Goal: Transaction & Acquisition: Purchase product/service

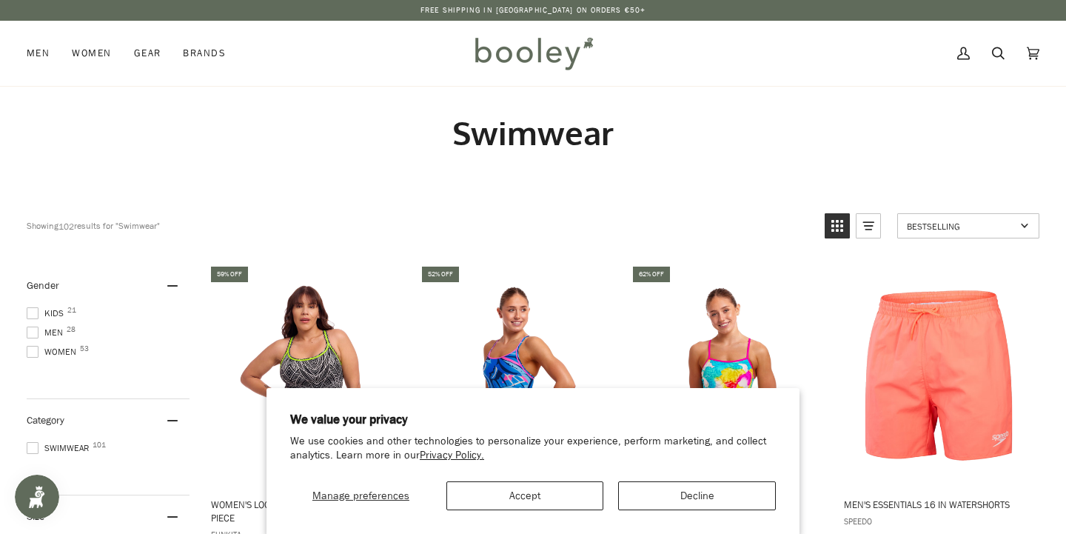
click at [571, 493] on button "Accept" at bounding box center [526, 495] width 158 height 29
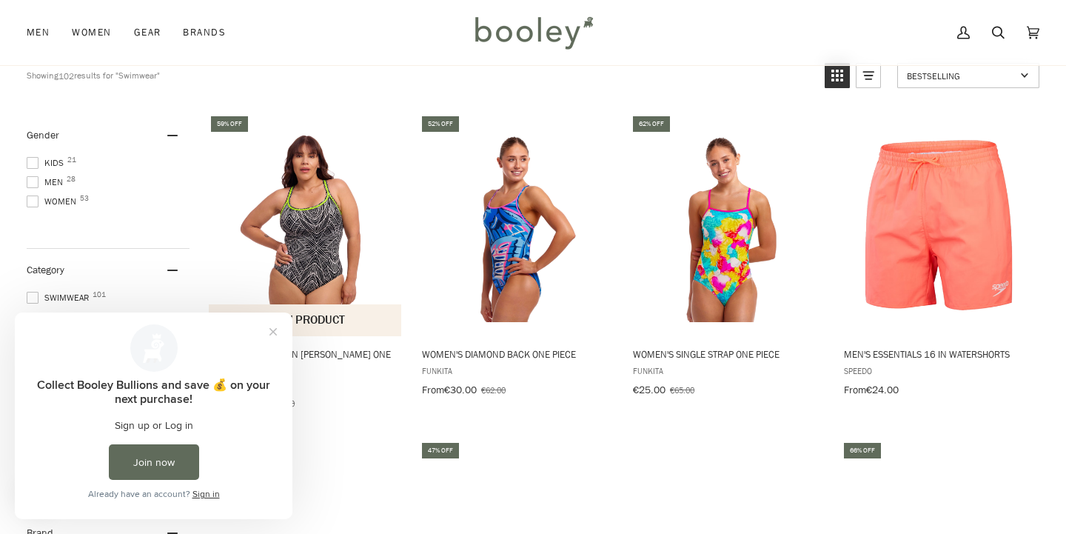
scroll to position [156, 0]
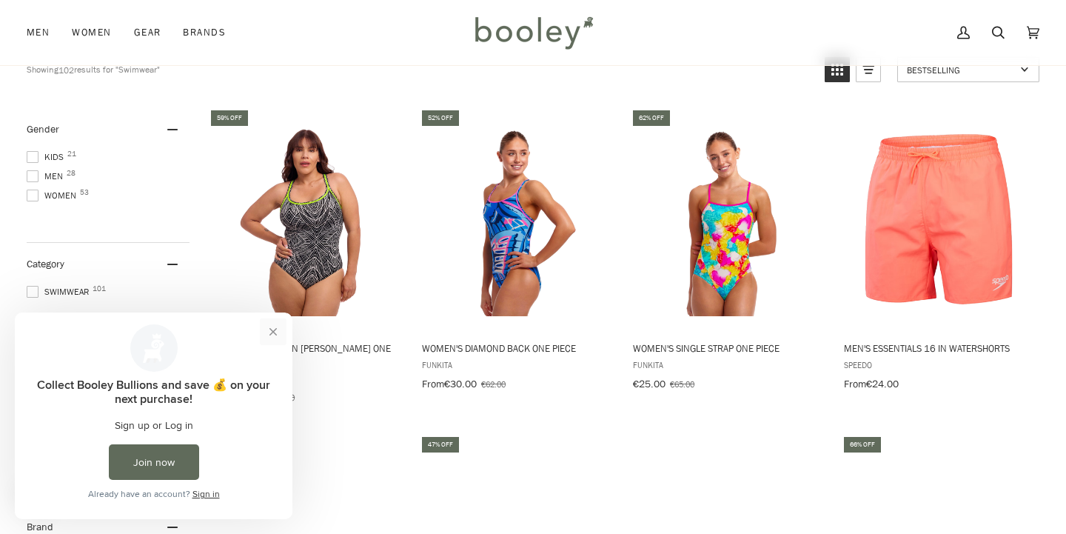
click at [268, 332] on button "Close prompt" at bounding box center [273, 331] width 27 height 27
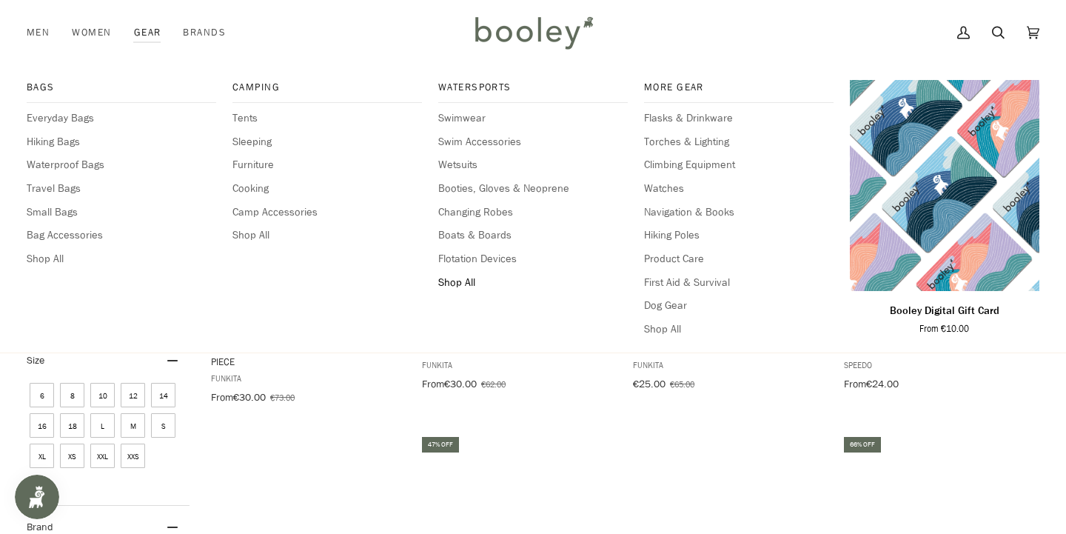
click at [463, 278] on span "Shop All" at bounding box center [533, 283] width 190 height 16
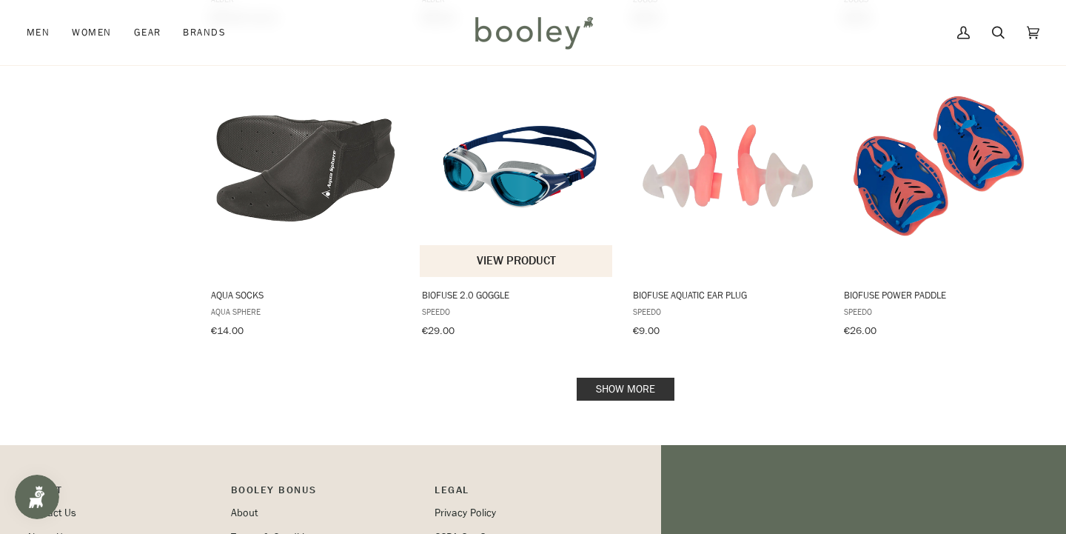
scroll to position [1496, 0]
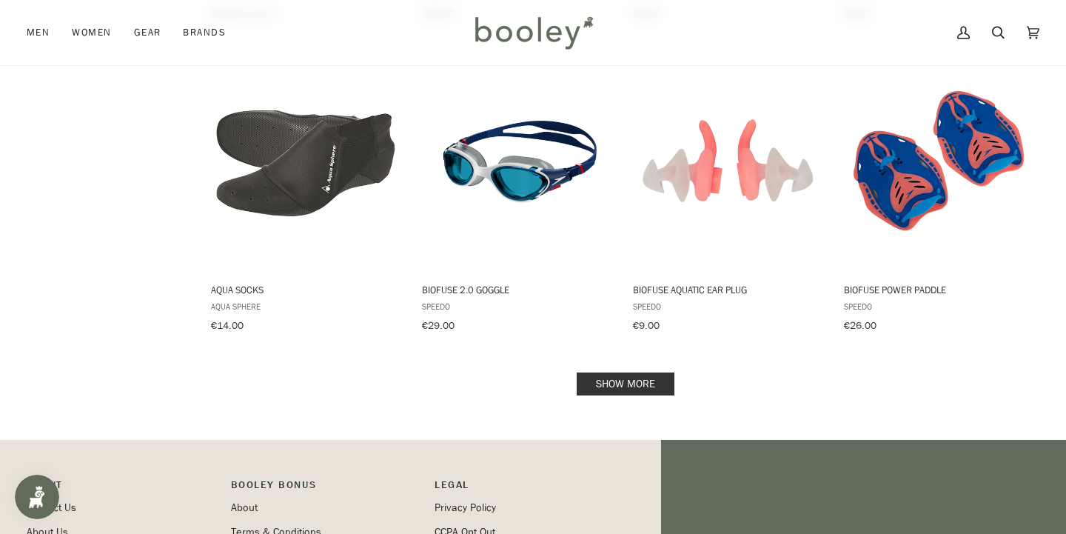
click at [623, 373] on link "Show more" at bounding box center [626, 384] width 98 height 23
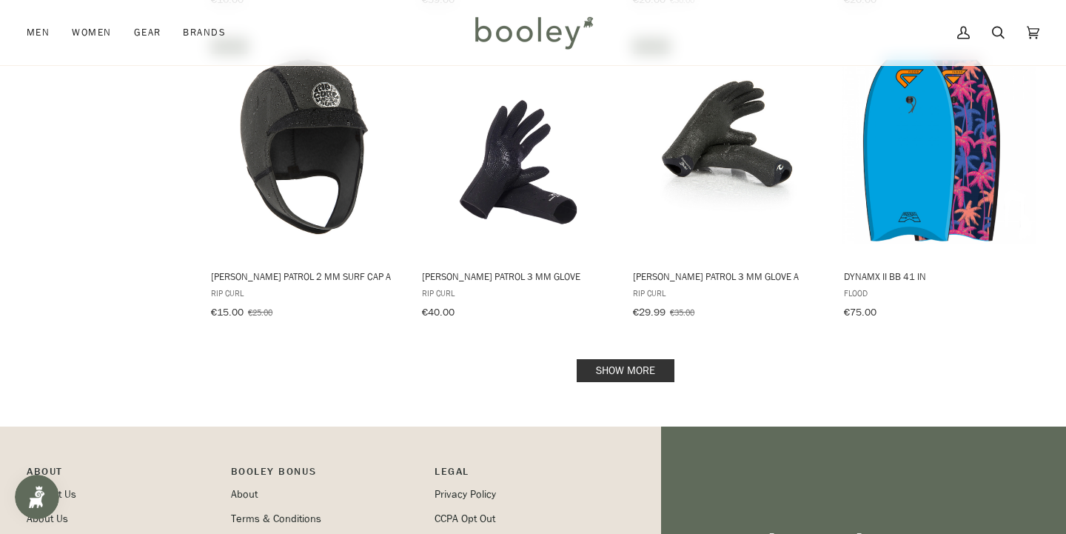
scroll to position [3103, 0]
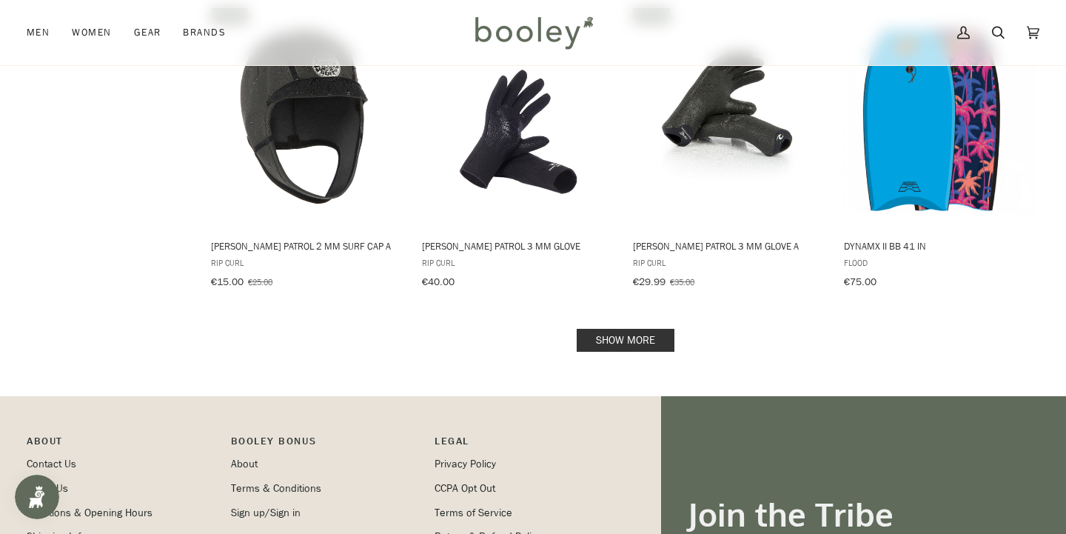
click at [605, 329] on link "Show more" at bounding box center [626, 340] width 98 height 23
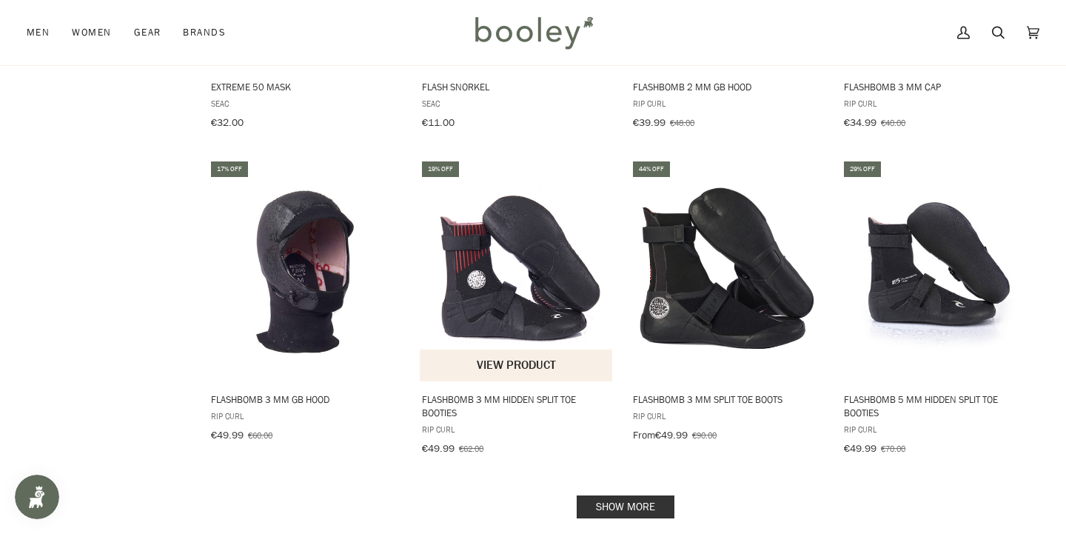
scroll to position [4514, 0]
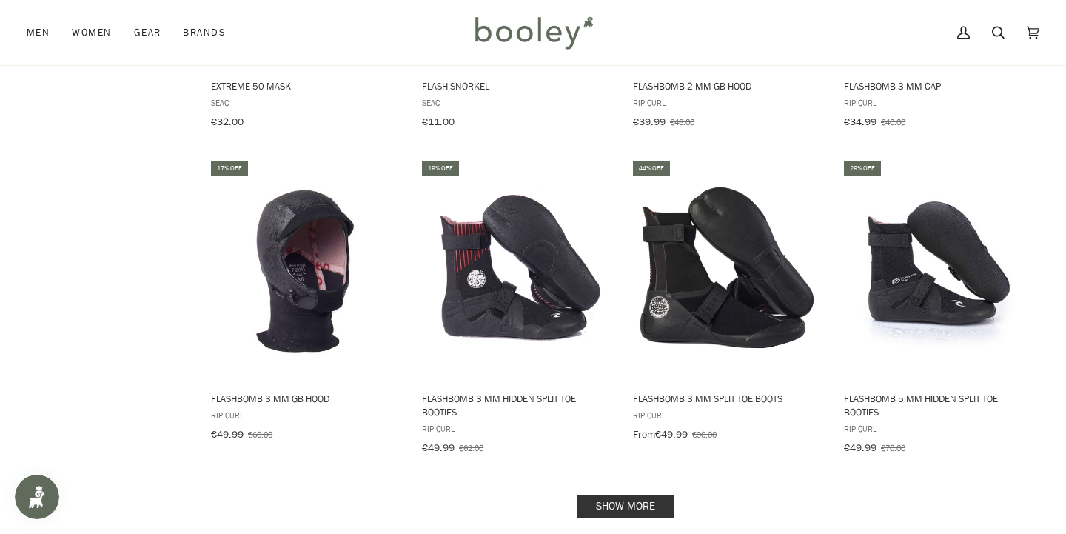
click at [624, 495] on link "Show more" at bounding box center [626, 506] width 98 height 23
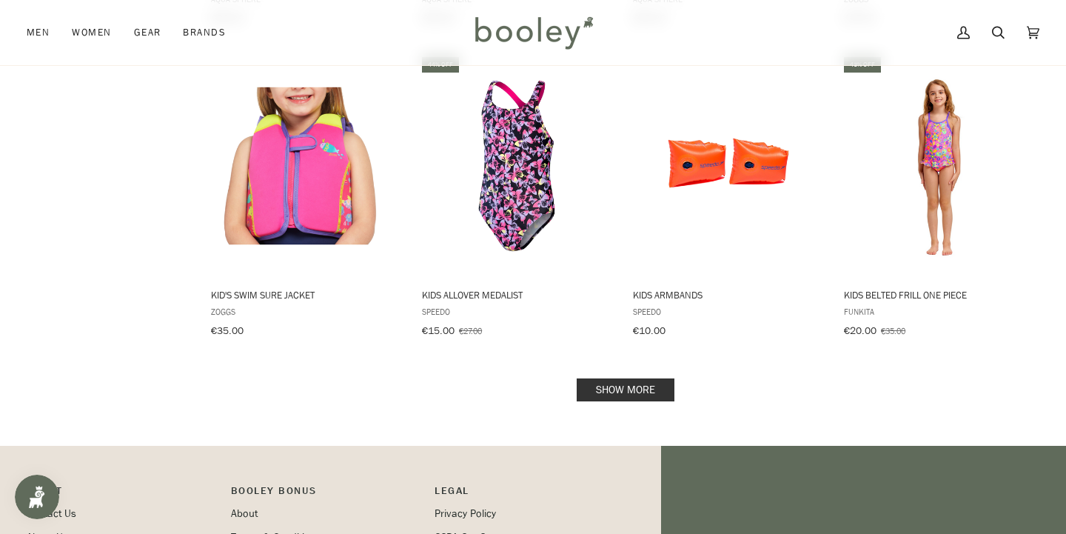
scroll to position [6195, 0]
click at [631, 378] on link "Show more" at bounding box center [626, 389] width 98 height 23
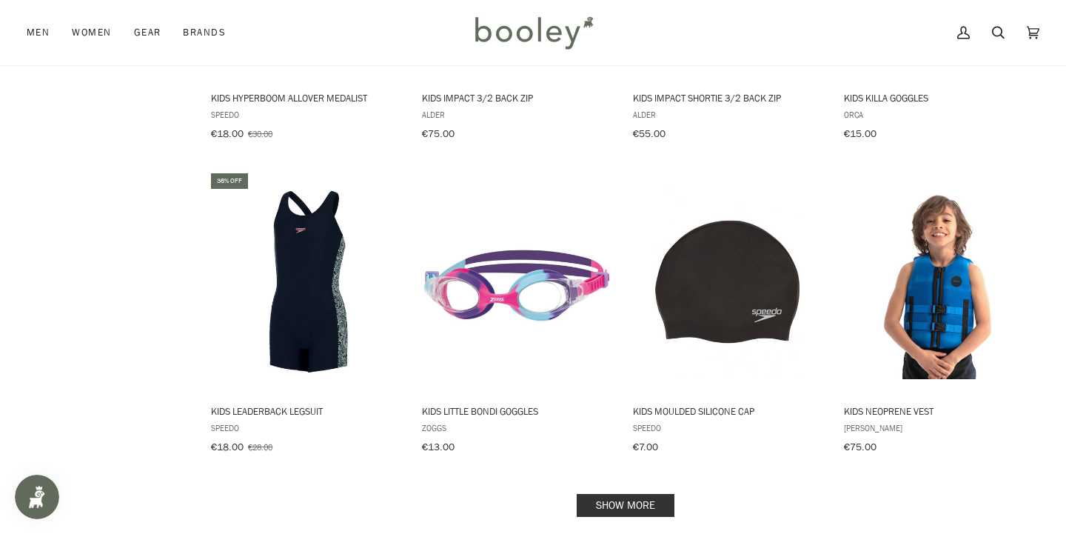
scroll to position [7644, 0]
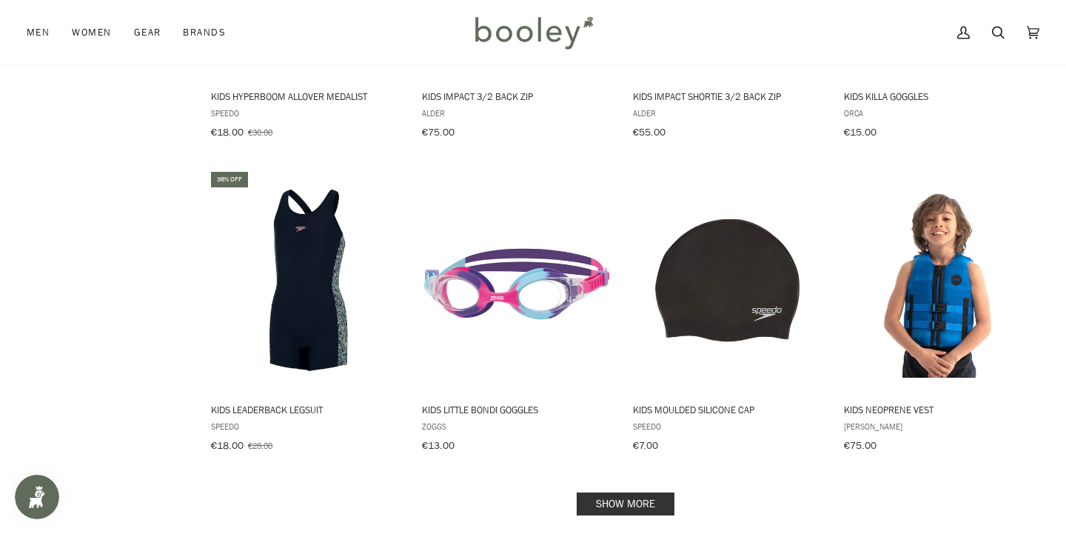
click at [625, 492] on link "Show more" at bounding box center [626, 503] width 98 height 23
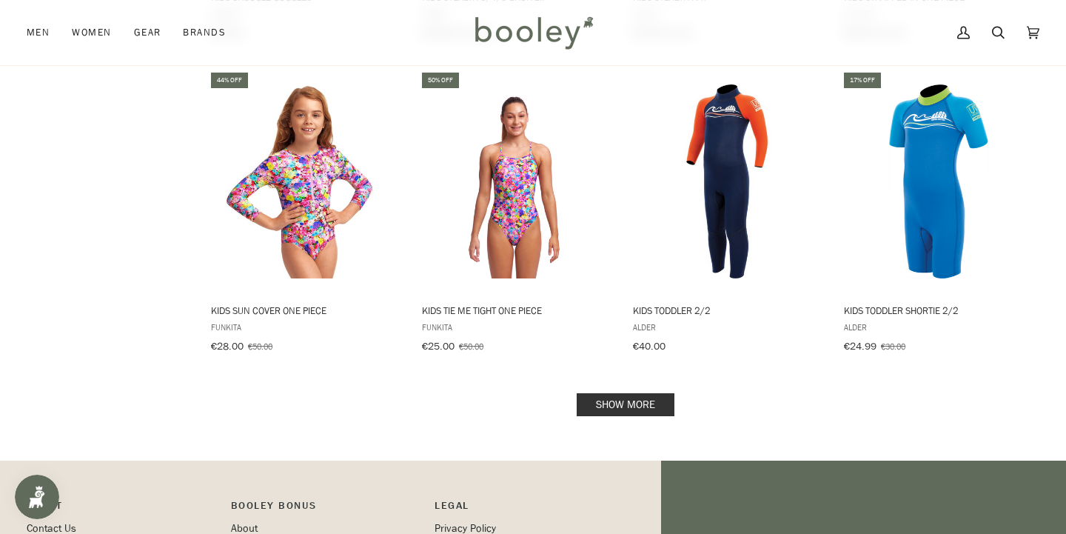
scroll to position [9307, 0]
click at [642, 393] on link "Show more" at bounding box center [626, 404] width 98 height 23
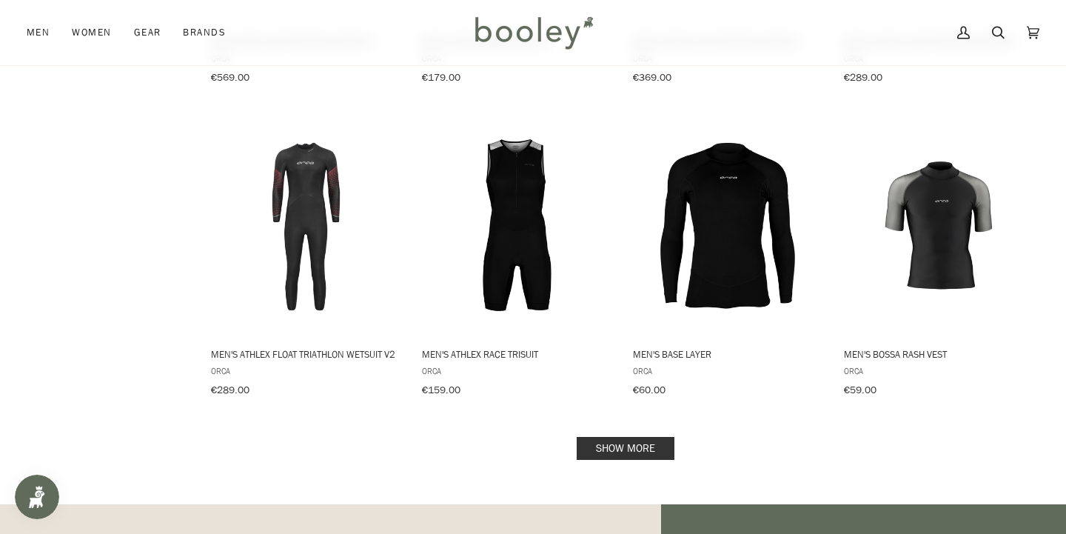
scroll to position [10856, 0]
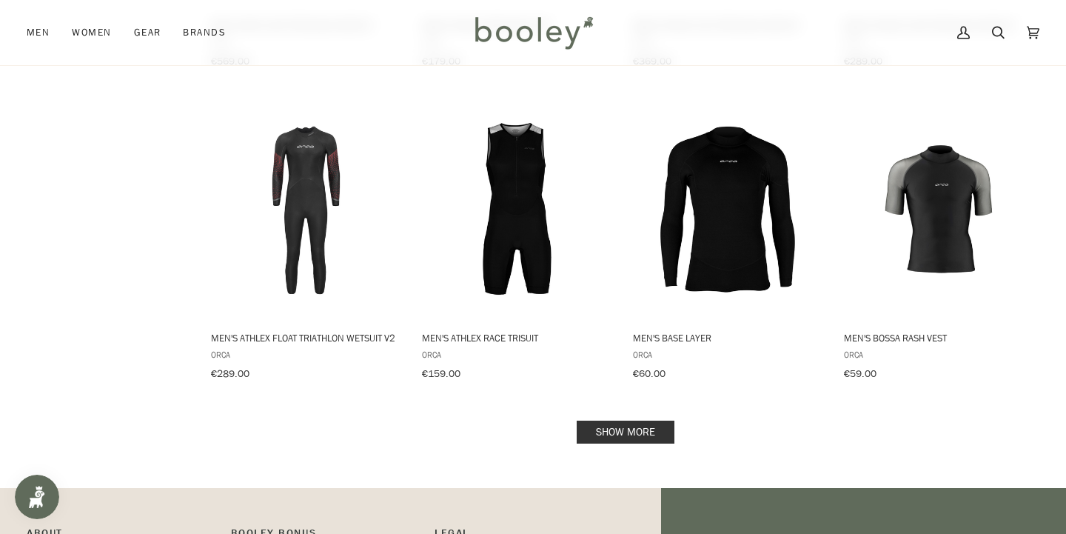
click at [636, 421] on link "Show more" at bounding box center [626, 432] width 98 height 23
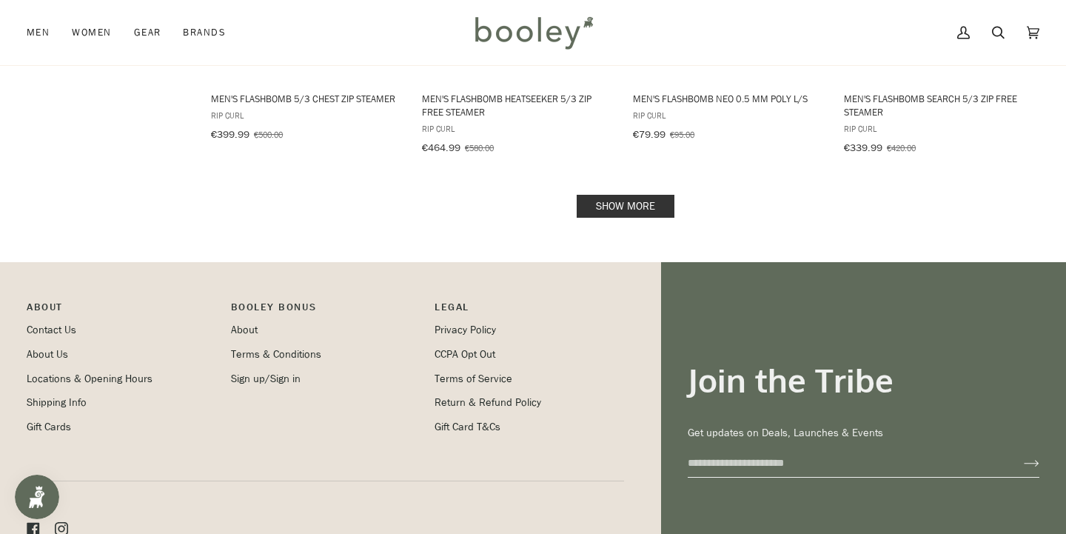
scroll to position [12688, 0]
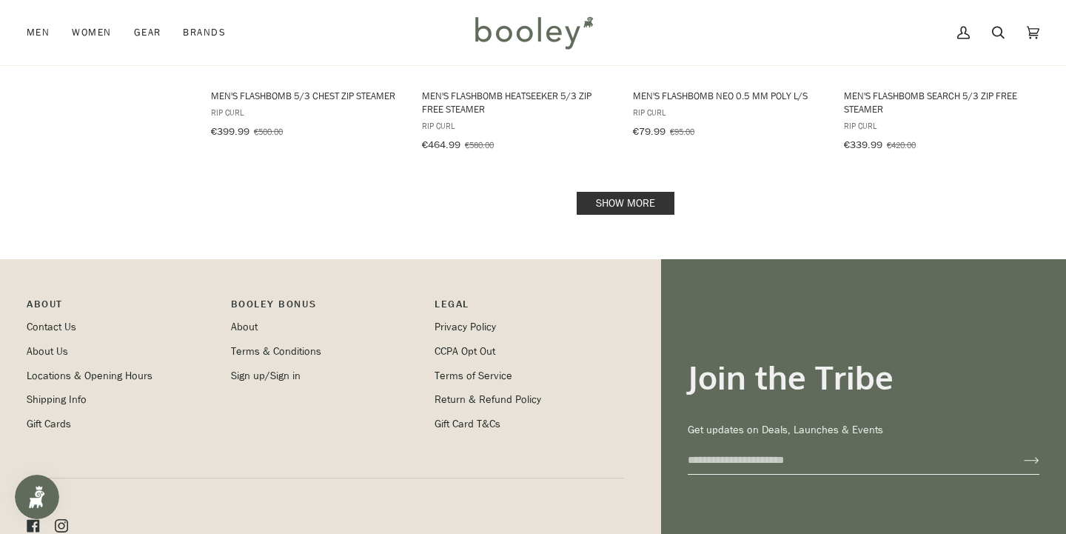
click at [648, 192] on link "Show more" at bounding box center [626, 203] width 98 height 23
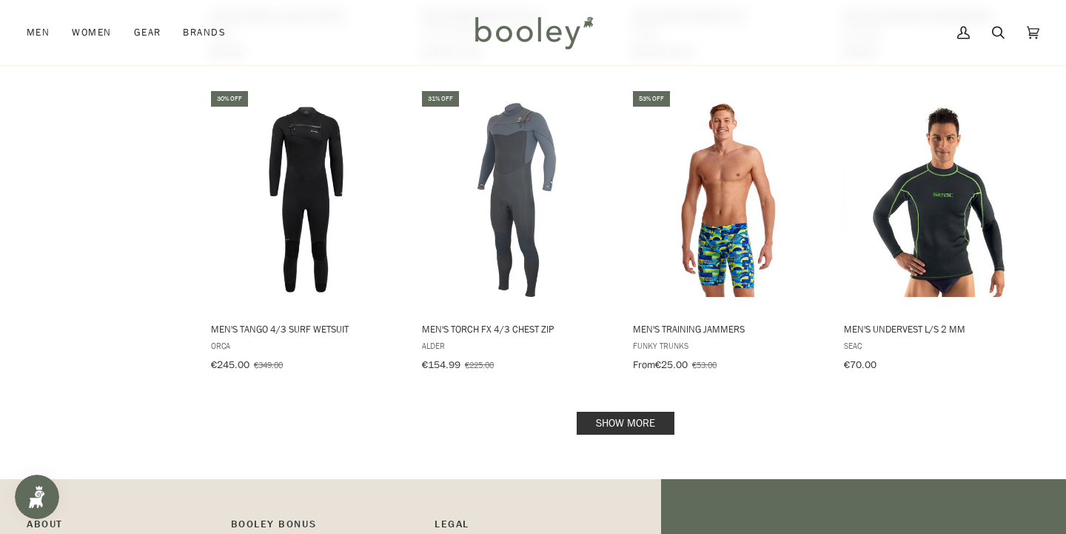
scroll to position [14043, 0]
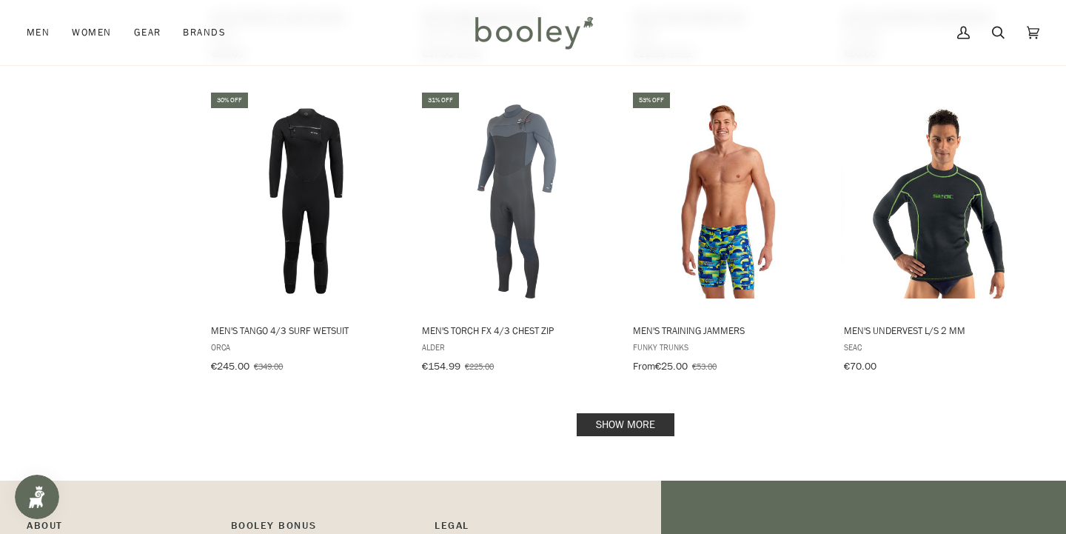
click at [611, 413] on link "Show more" at bounding box center [626, 424] width 98 height 23
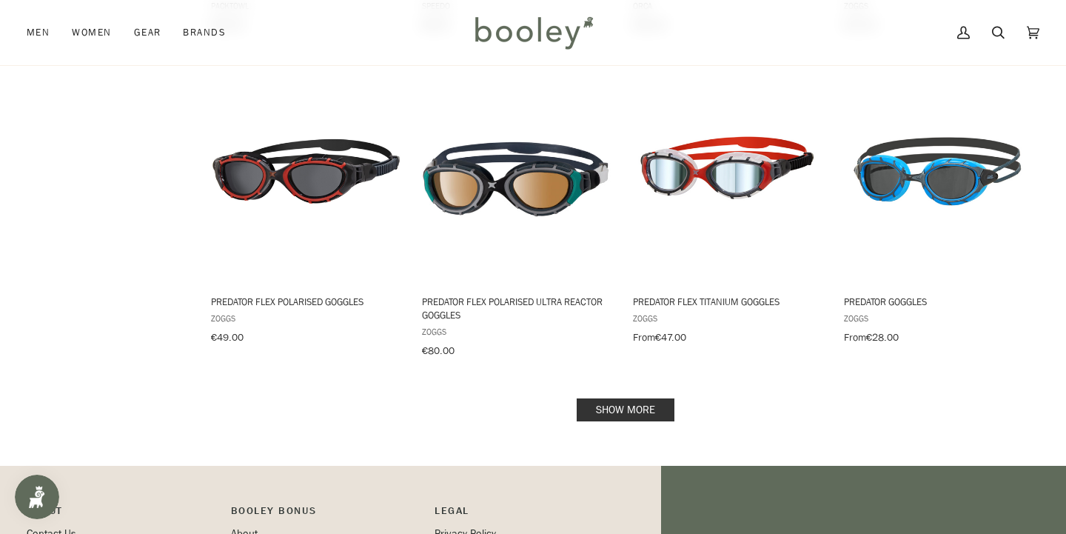
scroll to position [15658, 0]
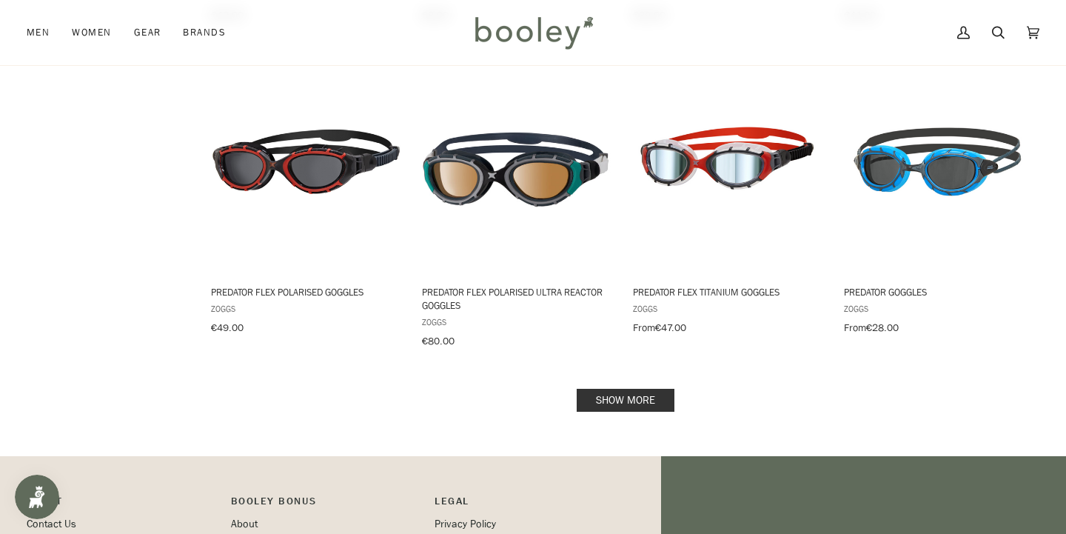
click at [600, 389] on link "Show more" at bounding box center [626, 400] width 98 height 23
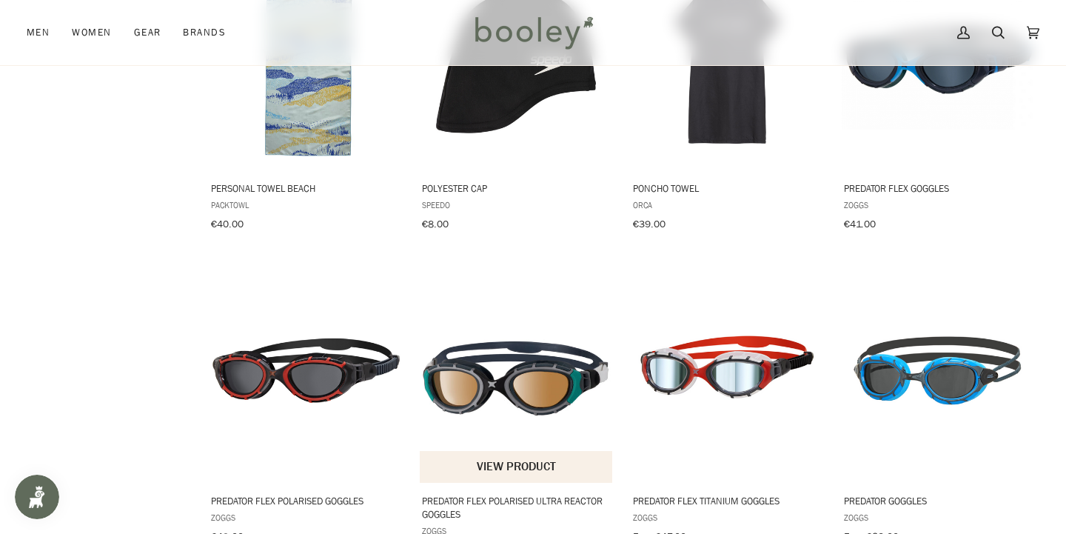
scroll to position [15452, 0]
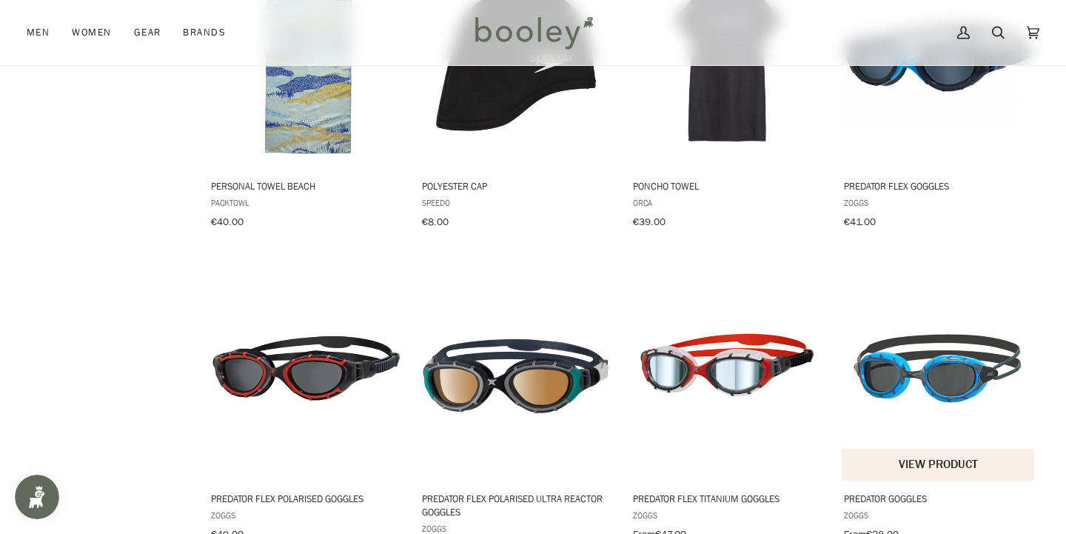
click at [942, 449] on button "View product" at bounding box center [938, 465] width 193 height 32
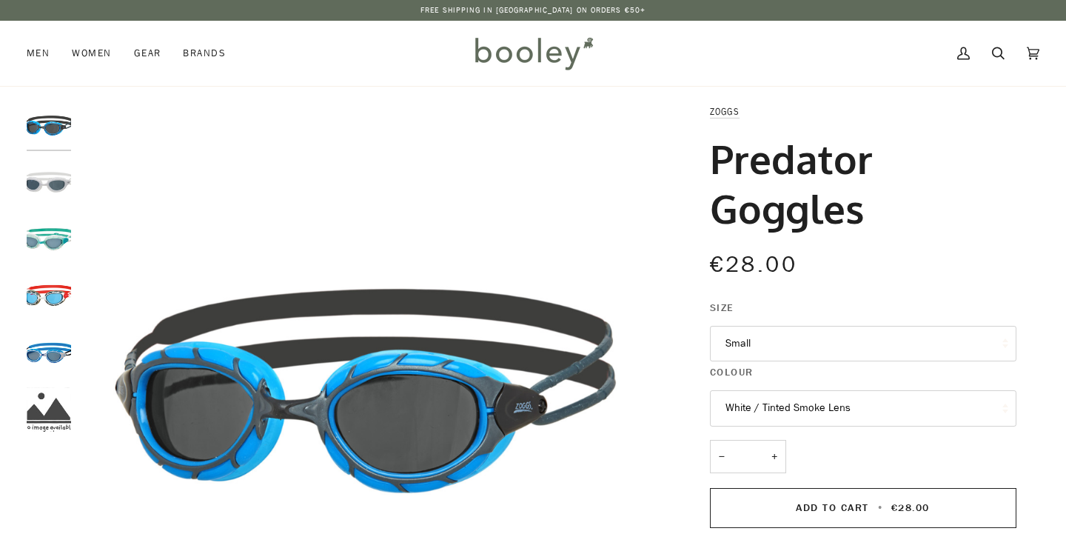
click at [936, 337] on button "Small" at bounding box center [863, 344] width 307 height 36
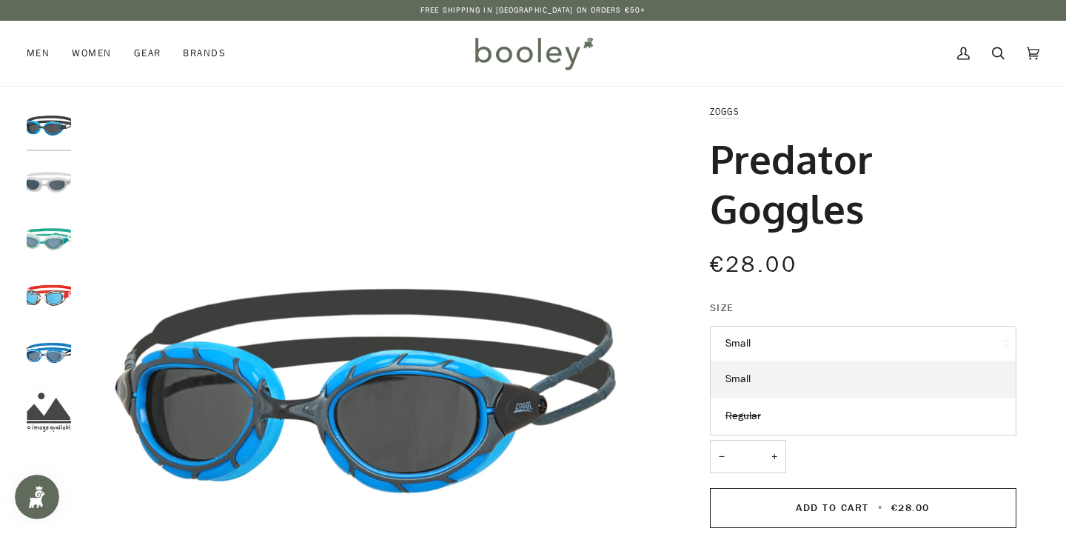
click at [936, 337] on button "Small" at bounding box center [863, 344] width 307 height 36
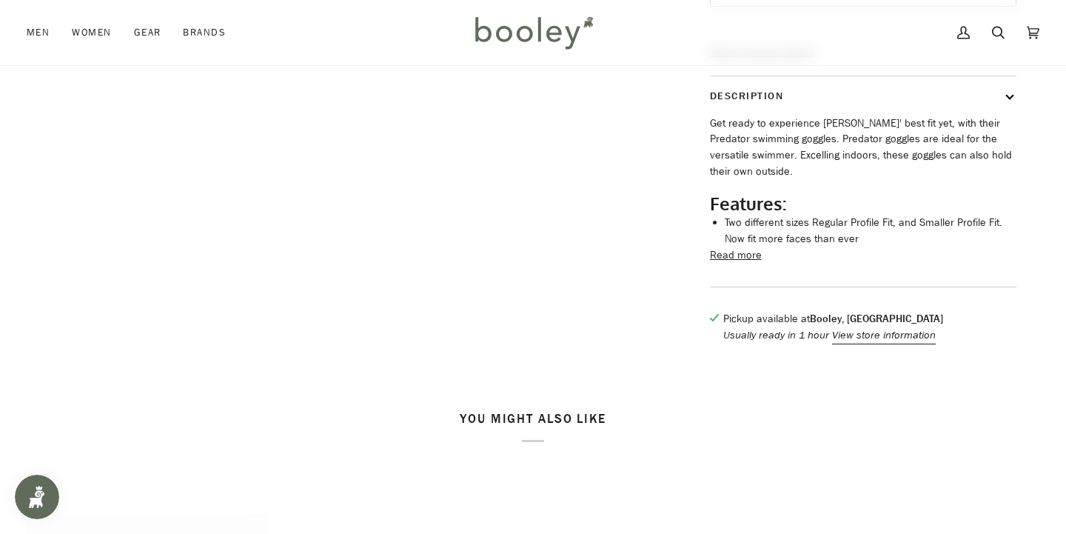
scroll to position [364, 0]
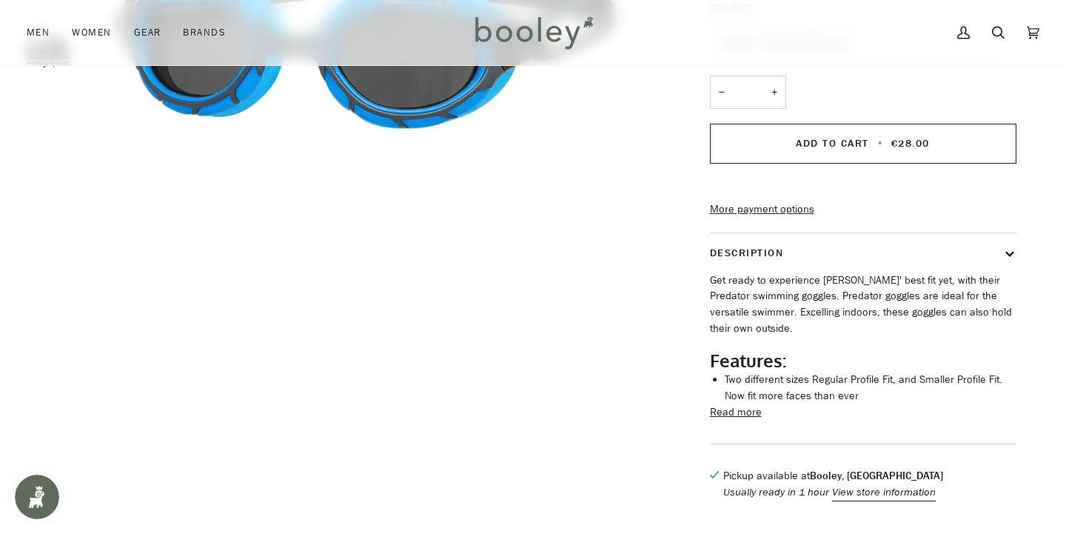
click at [731, 421] on button "Read more" at bounding box center [736, 412] width 52 height 16
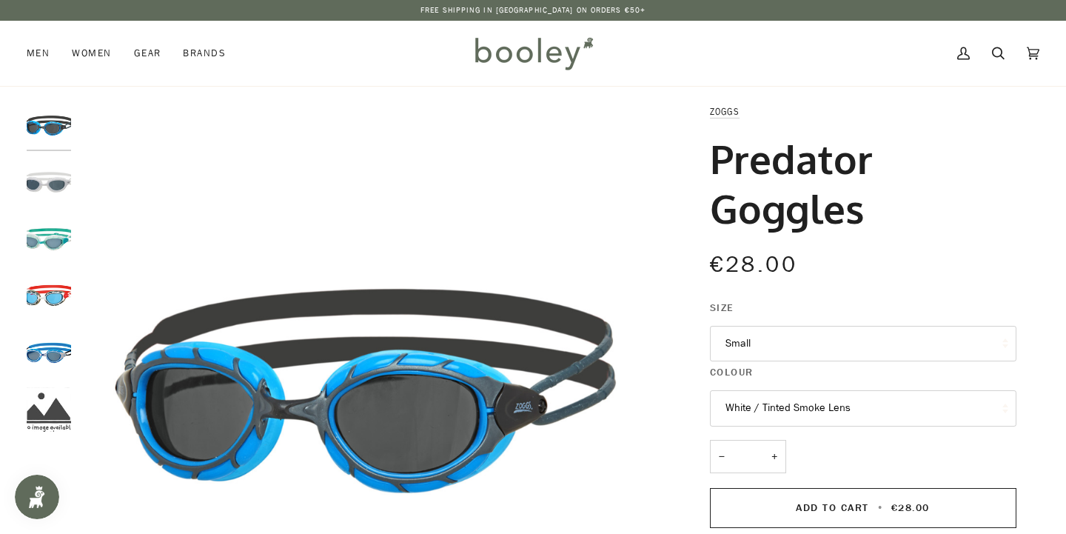
scroll to position [0, 0]
